Goal: Find specific page/section

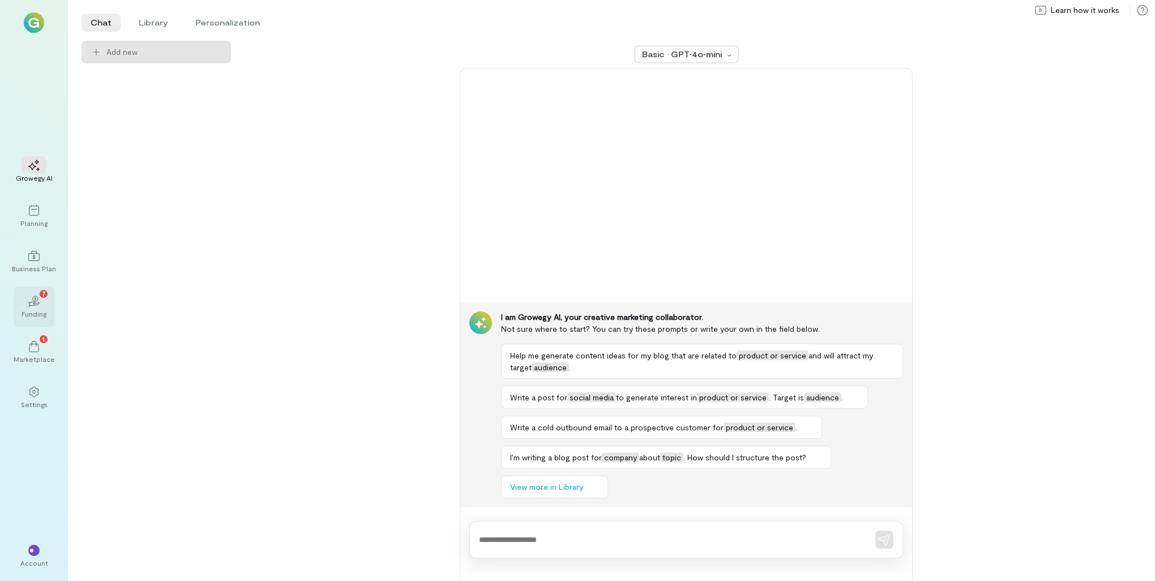
click at [36, 313] on div "Funding" at bounding box center [34, 313] width 25 height 9
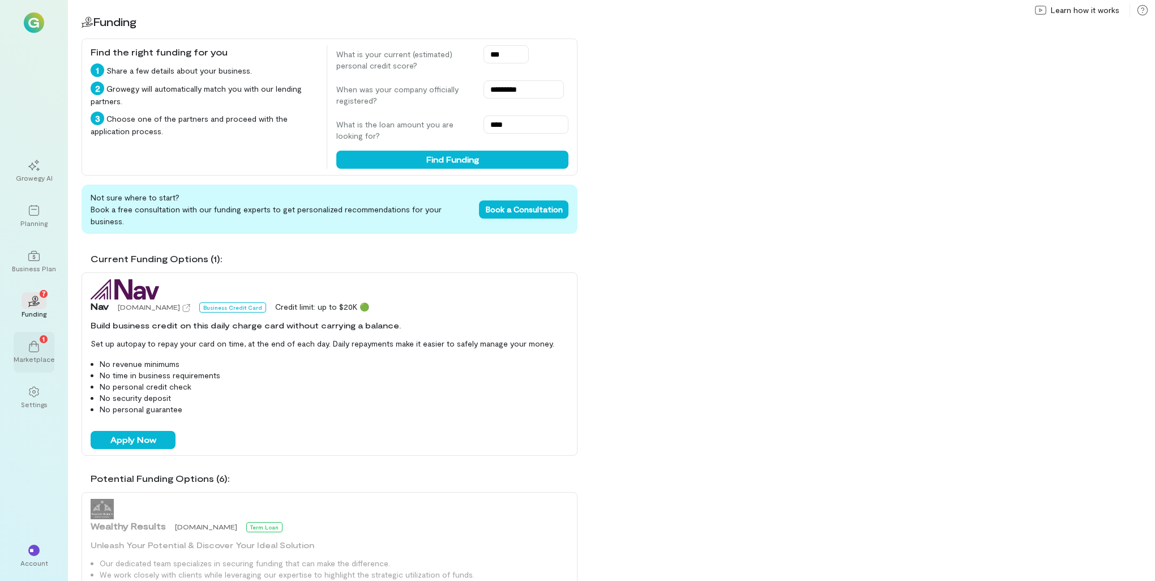
click at [39, 348] on icon at bounding box center [34, 346] width 10 height 11
